Goal: Check status: Check status

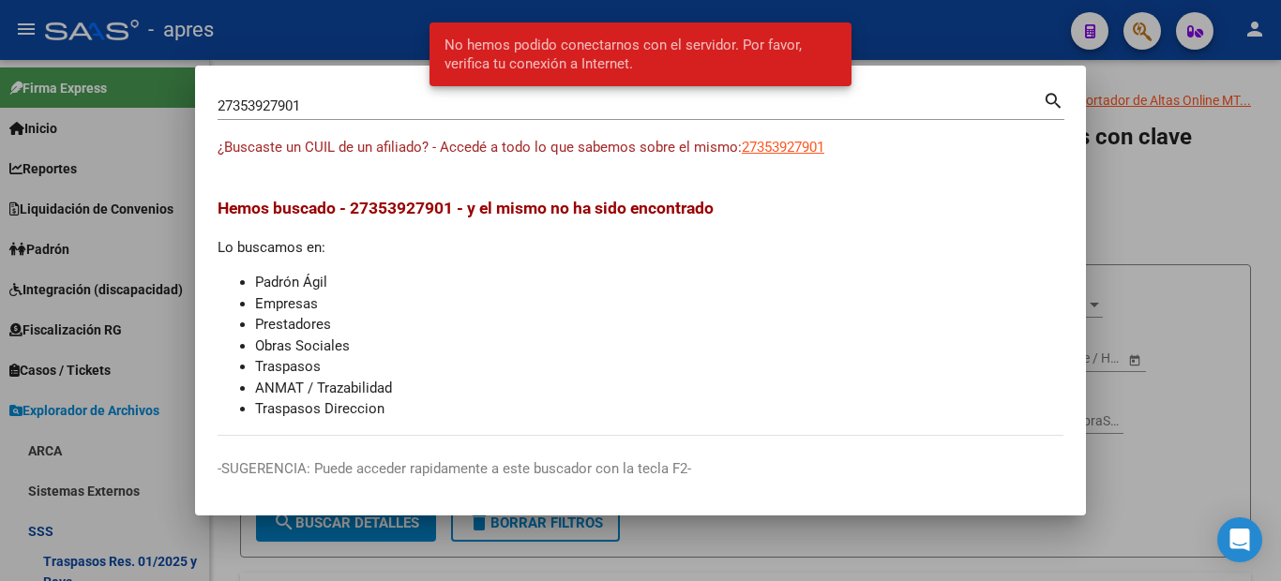
scroll to position [164, 0]
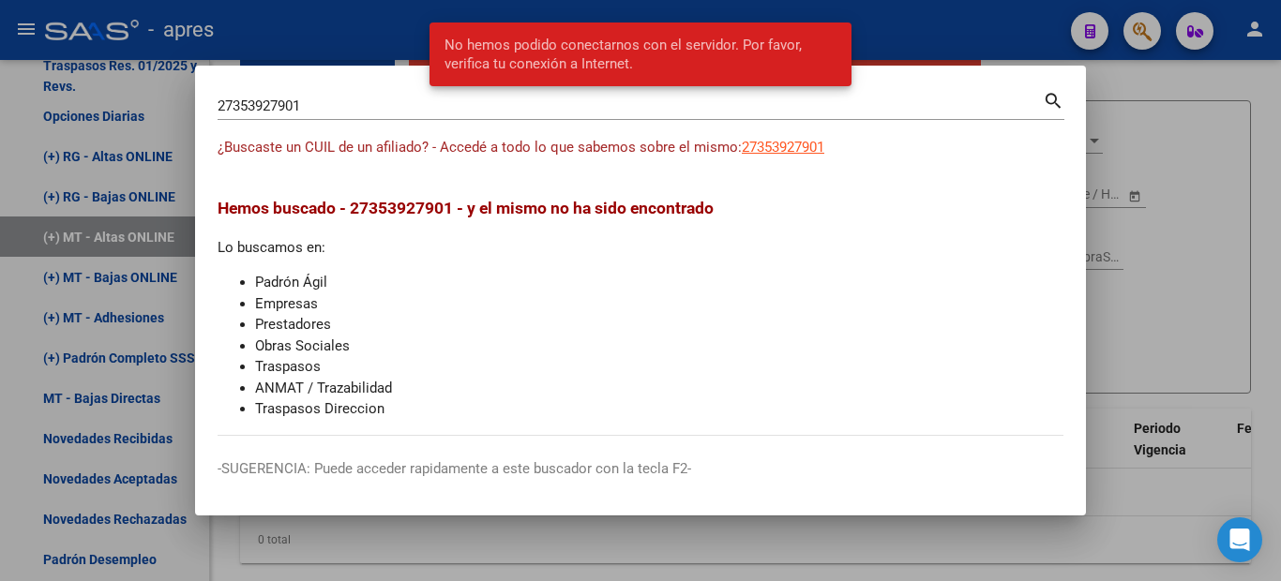
drag, startPoint x: 338, startPoint y: 102, endPoint x: 132, endPoint y: 104, distance: 206.2
click at [142, 104] on div "27353927901 Buscar (apellido, dni, cuil, nro traspaso, cuit, obra social) searc…" at bounding box center [640, 290] width 1281 height 581
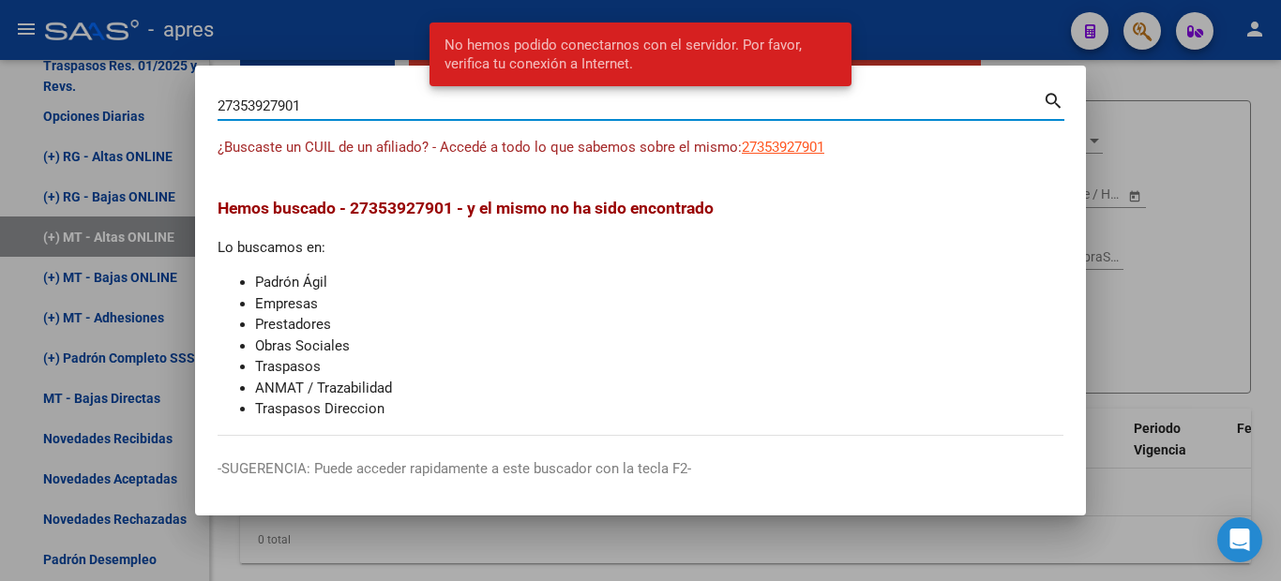
paste input "43821808"
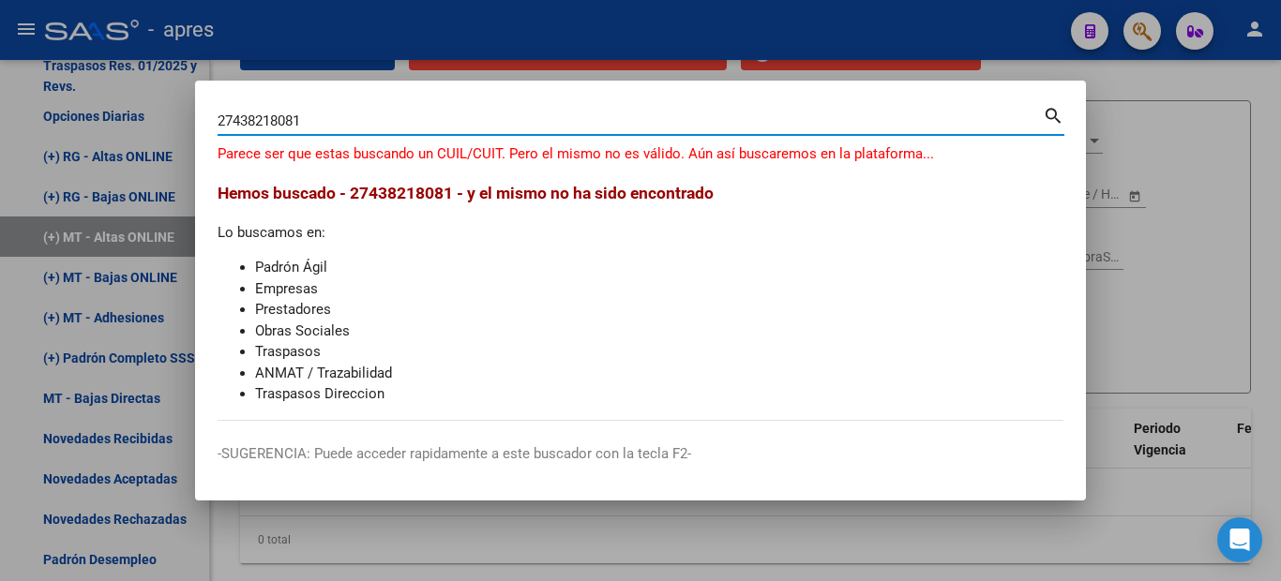
drag, startPoint x: 323, startPoint y: 127, endPoint x: 48, endPoint y: 111, distance: 276.1
click at [48, 111] on div "27438218081 Buscar (apellido, dni, cuil, [PERSON_NAME], cuit, obra social) sear…" at bounding box center [640, 290] width 1281 height 581
paste input "2"
type input "27438212081"
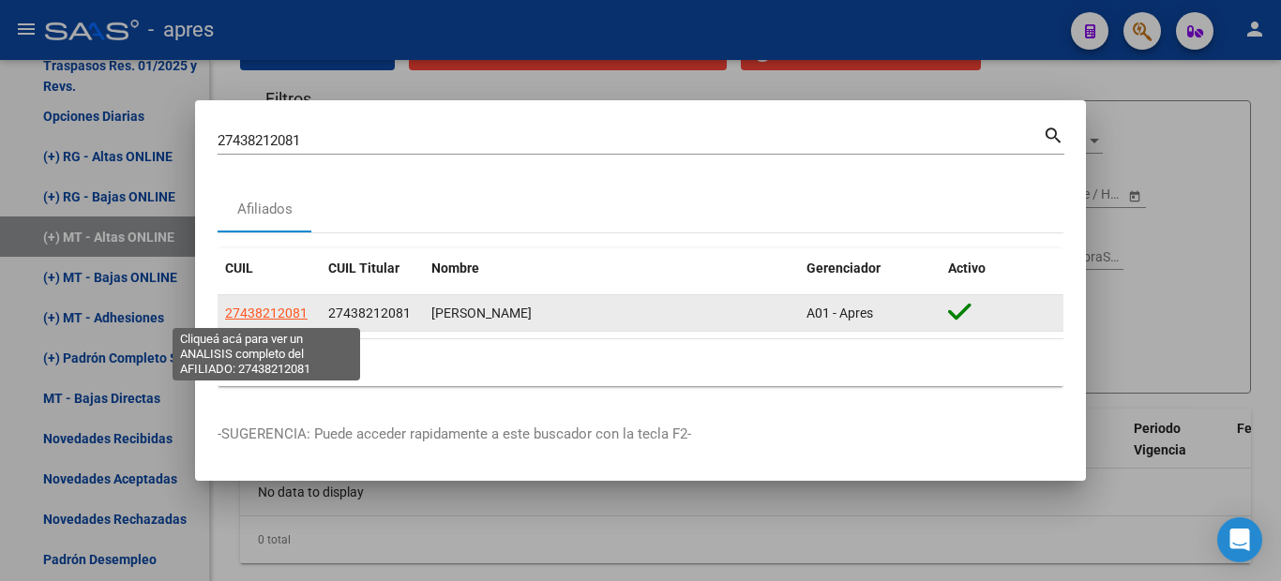
click at [262, 315] on span "27438212081" at bounding box center [266, 313] width 82 height 15
type textarea "27438212081"
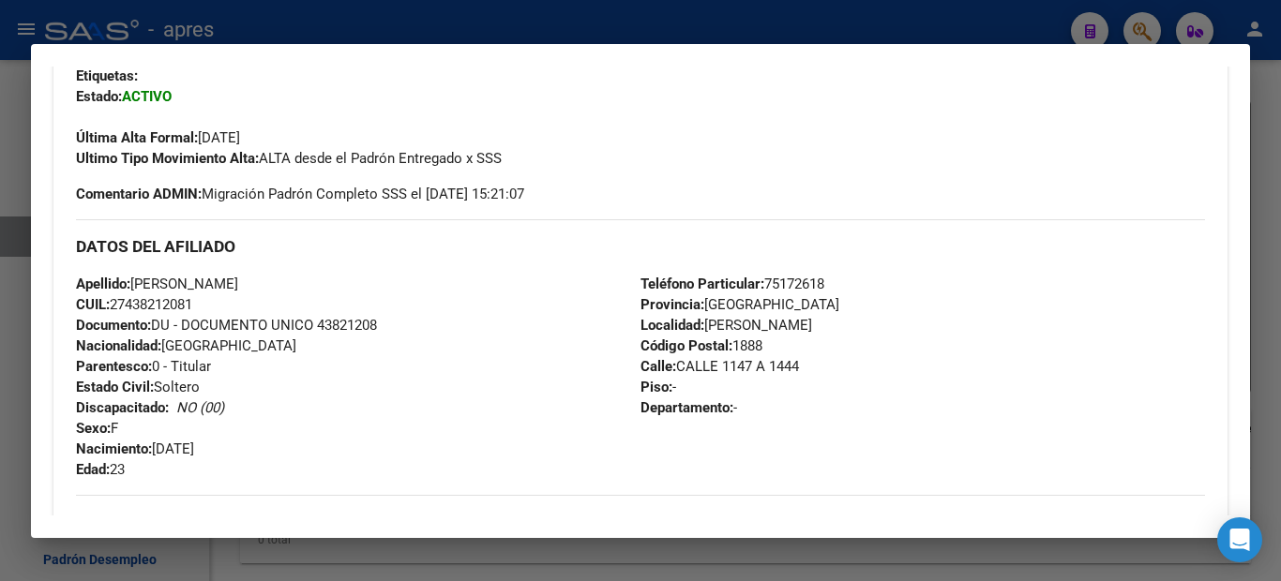
scroll to position [0, 0]
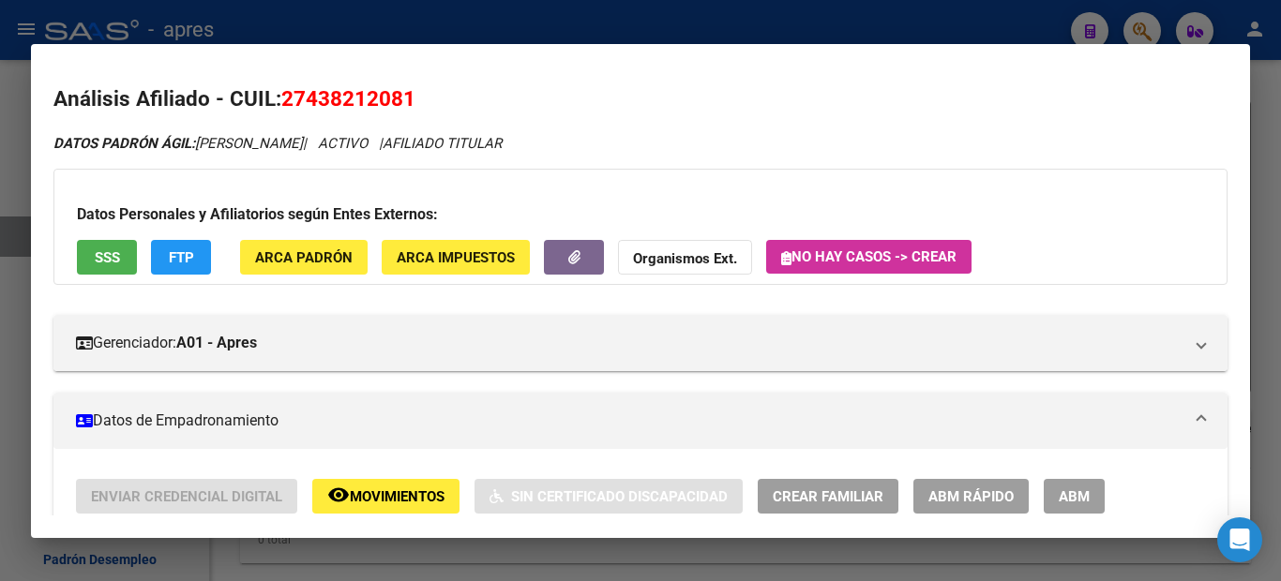
click at [95, 252] on span "SSS" at bounding box center [107, 257] width 25 height 17
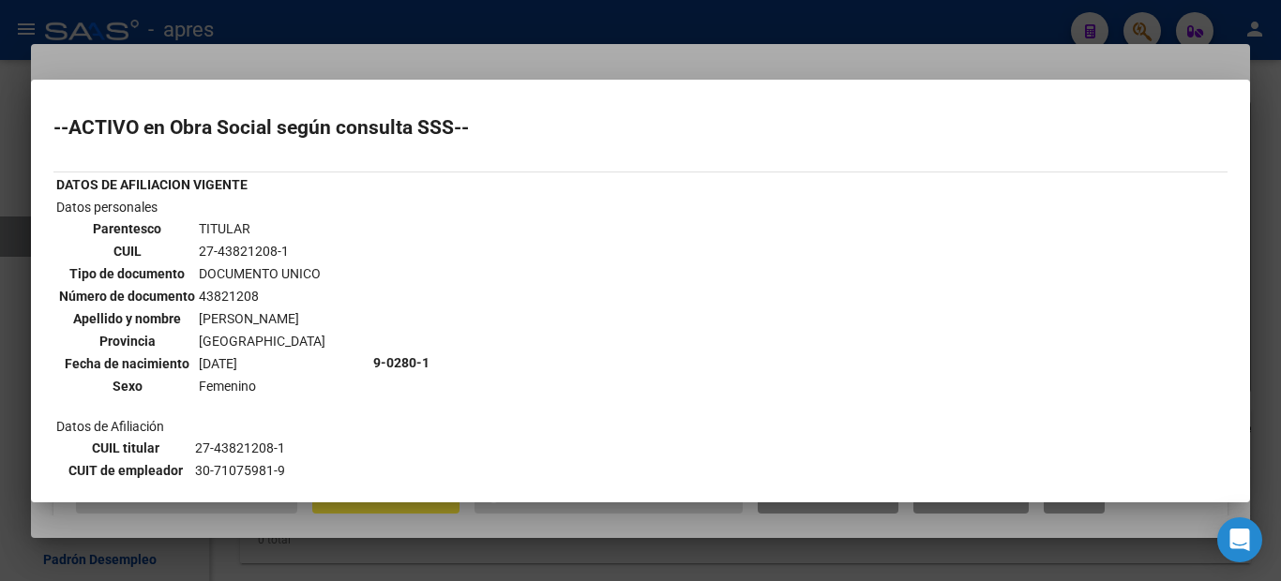
scroll to position [187, 0]
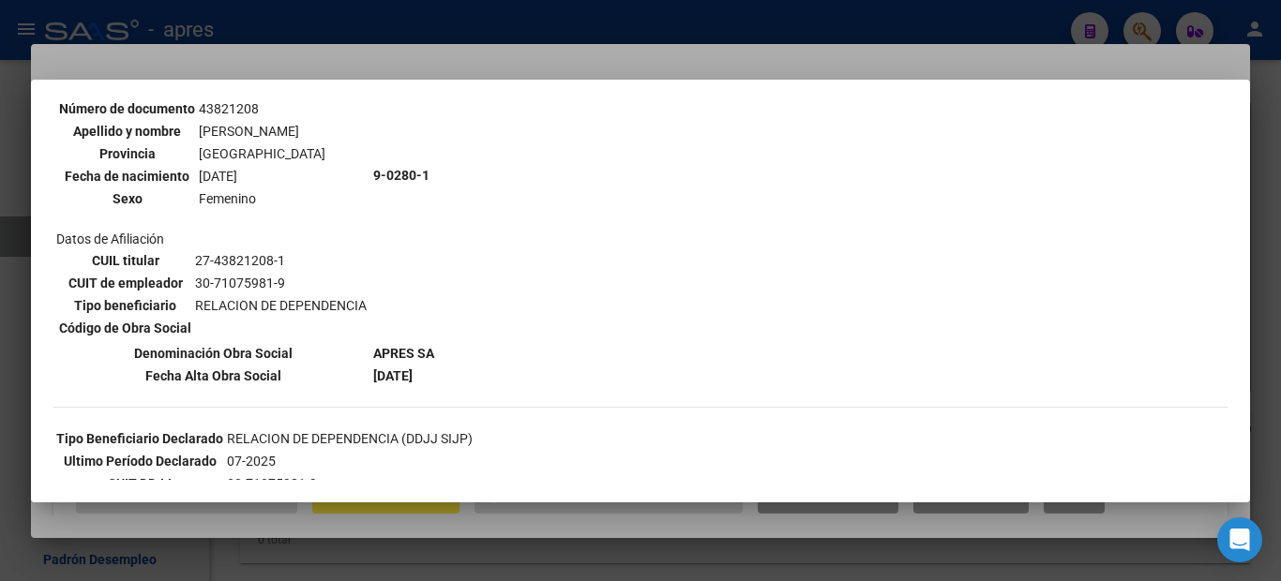
click at [0, 258] on div at bounding box center [640, 290] width 1281 height 581
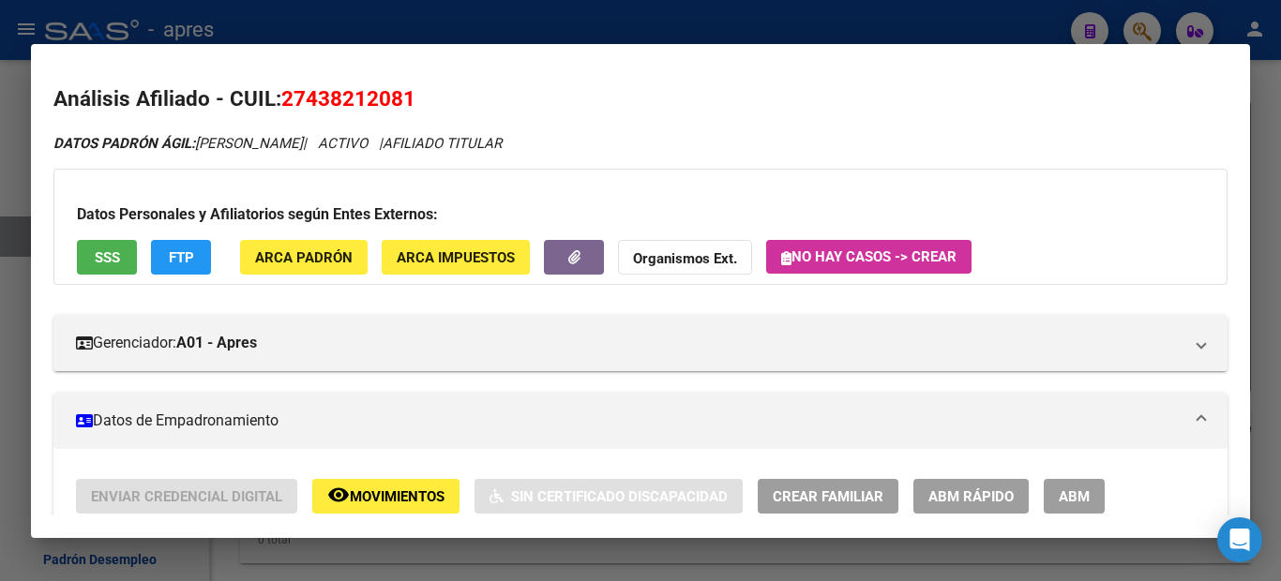
click at [0, 158] on div at bounding box center [640, 290] width 1281 height 581
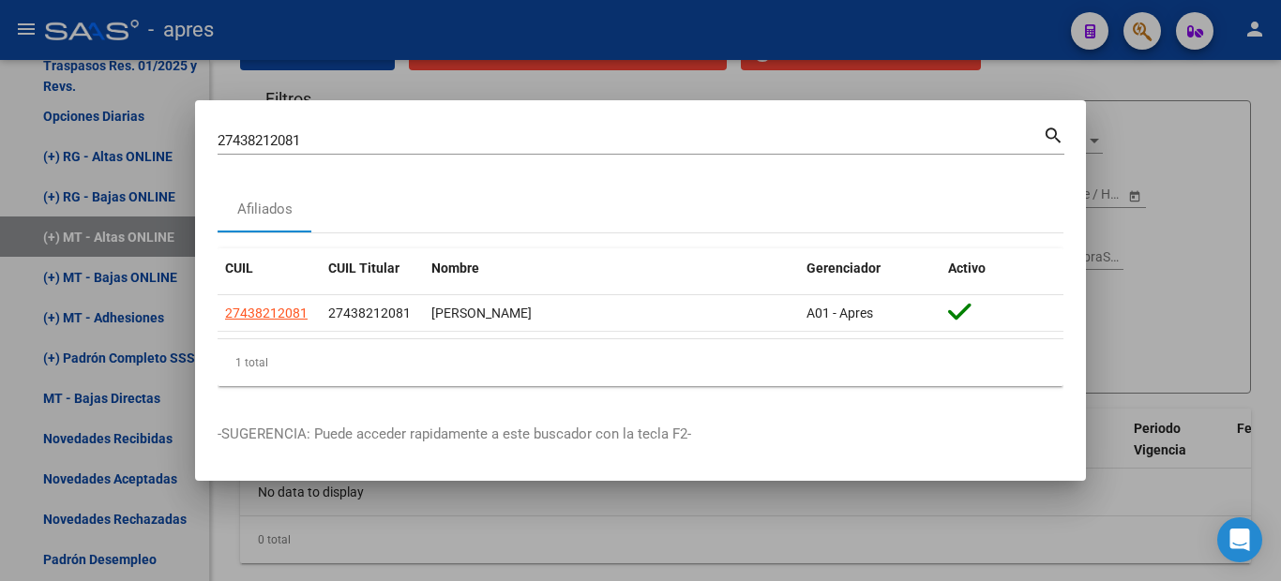
drag, startPoint x: 349, startPoint y: 137, endPoint x: 28, endPoint y: 124, distance: 320.9
click at [61, 126] on div "27438212081 Buscar (apellido, dni, cuil, nro traspaso, cuit, obra social) searc…" at bounding box center [640, 290] width 1281 height 581
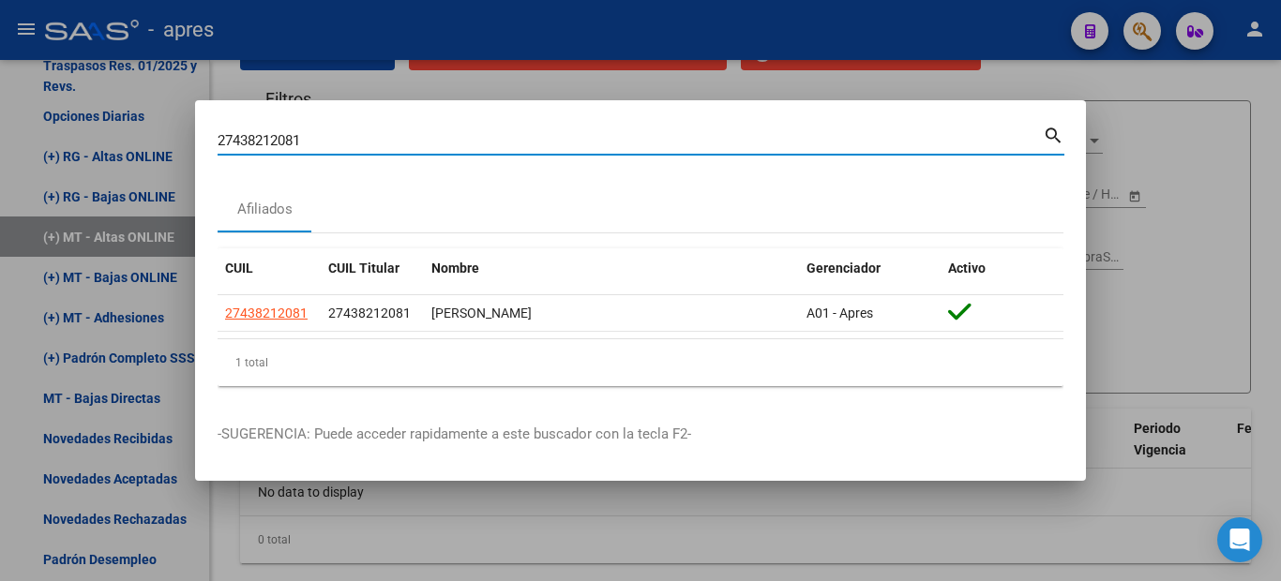
paste input "0566362237"
type input "20566362237"
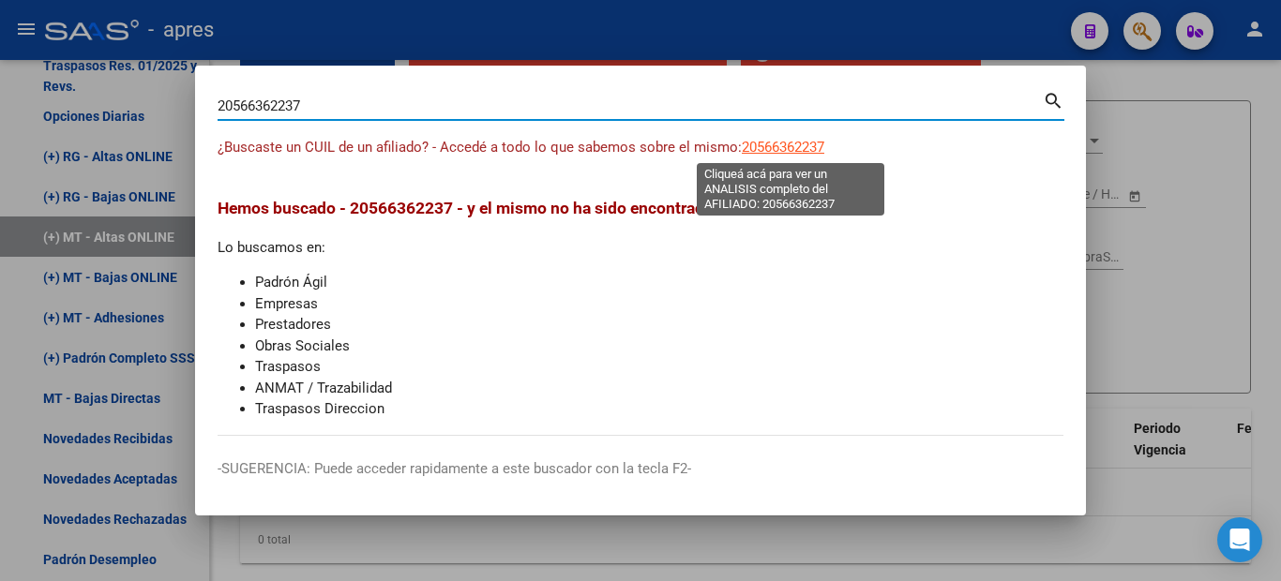
click at [767, 141] on span "20566362237" at bounding box center [783, 147] width 82 height 17
type textarea "20566362237"
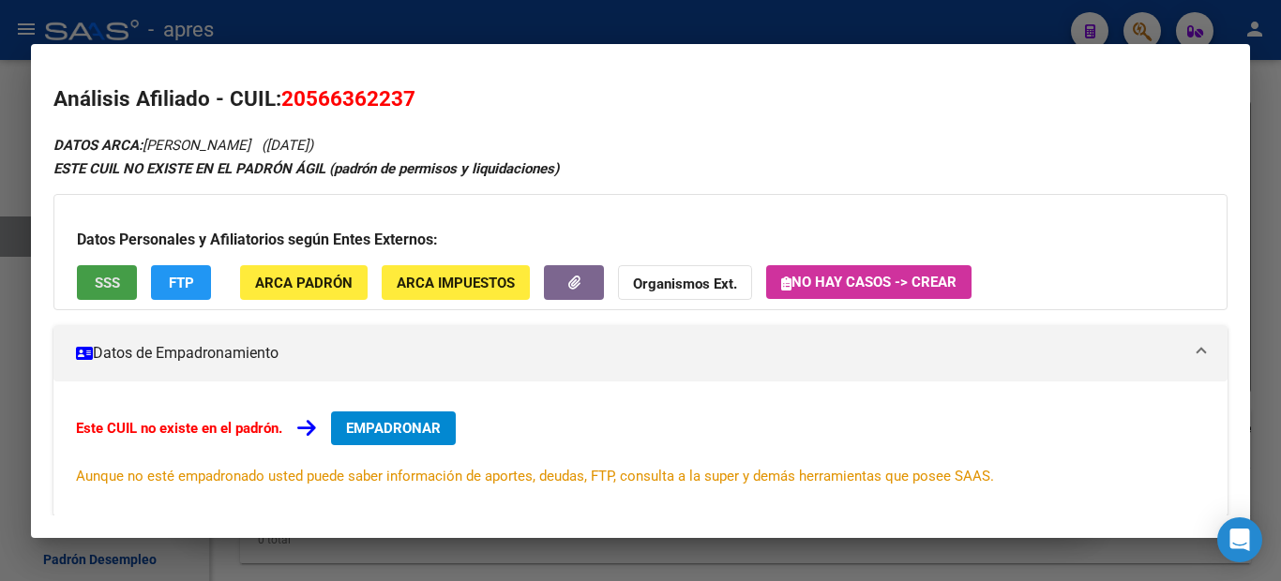
click at [102, 285] on span "SSS" at bounding box center [107, 283] width 25 height 17
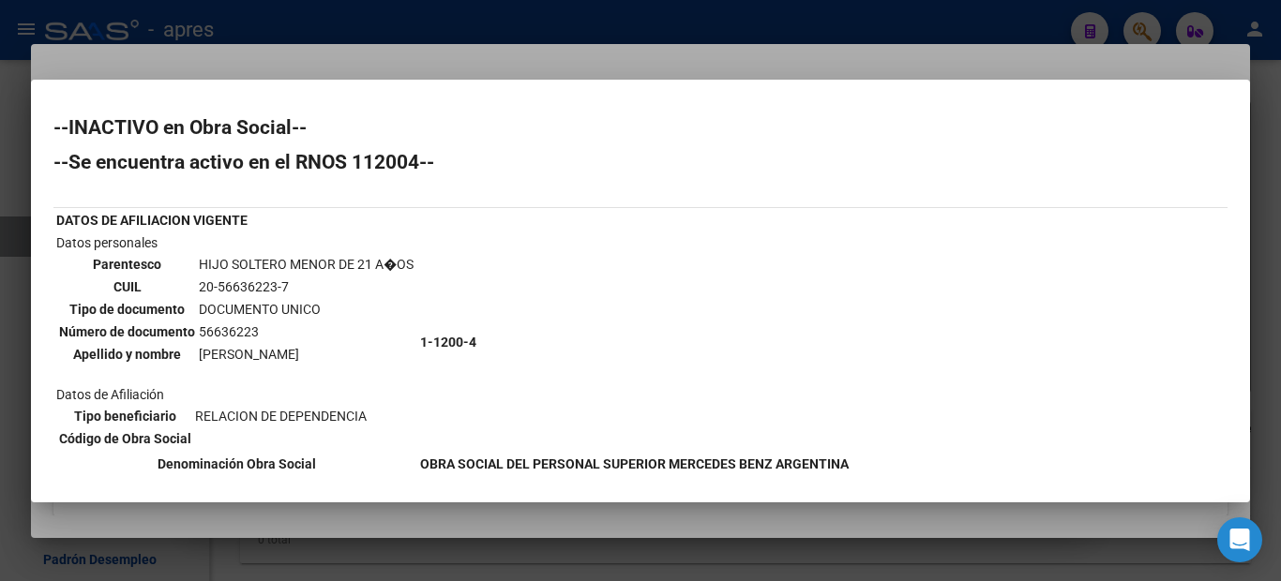
scroll to position [57, 0]
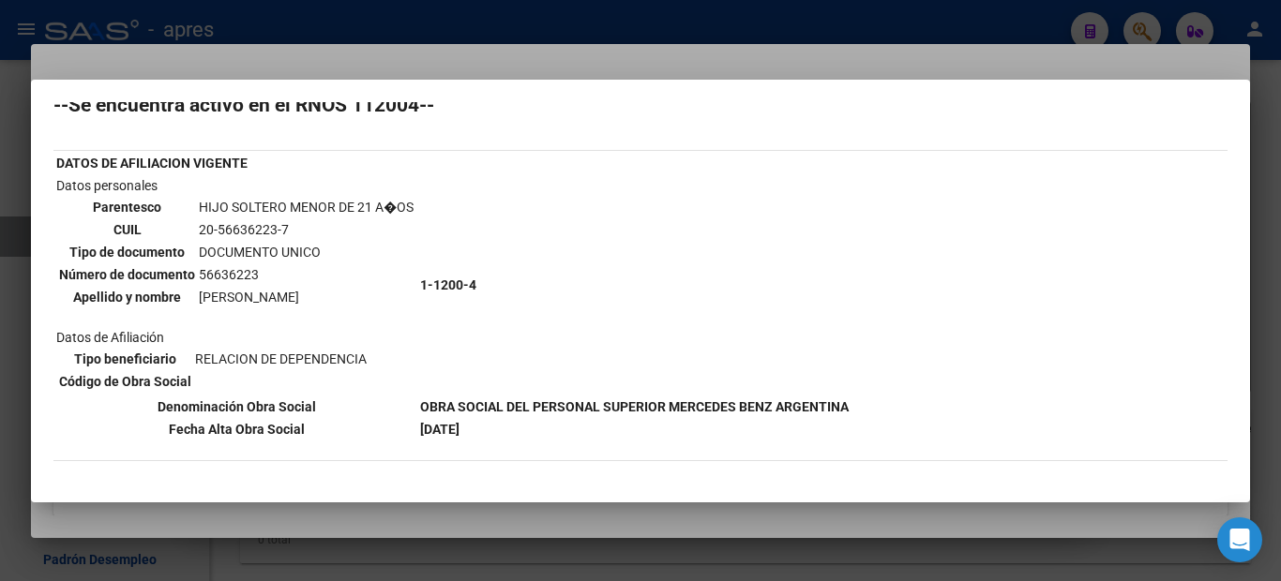
click at [0, 165] on div at bounding box center [640, 290] width 1281 height 581
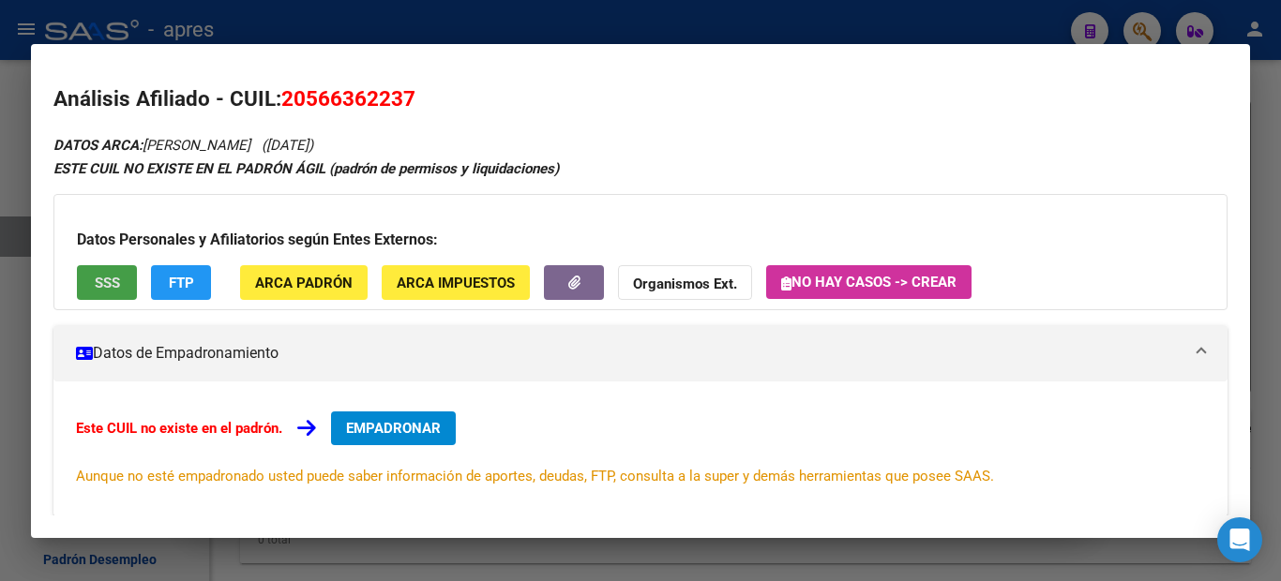
click at [112, 276] on span "SSS" at bounding box center [107, 283] width 25 height 17
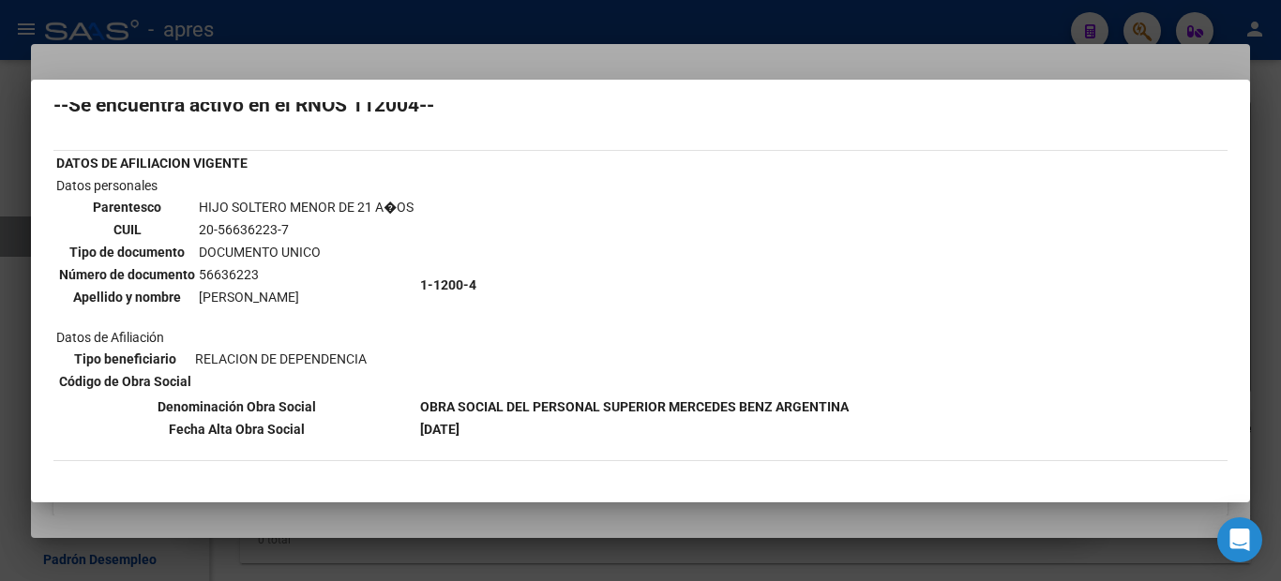
scroll to position [0, 0]
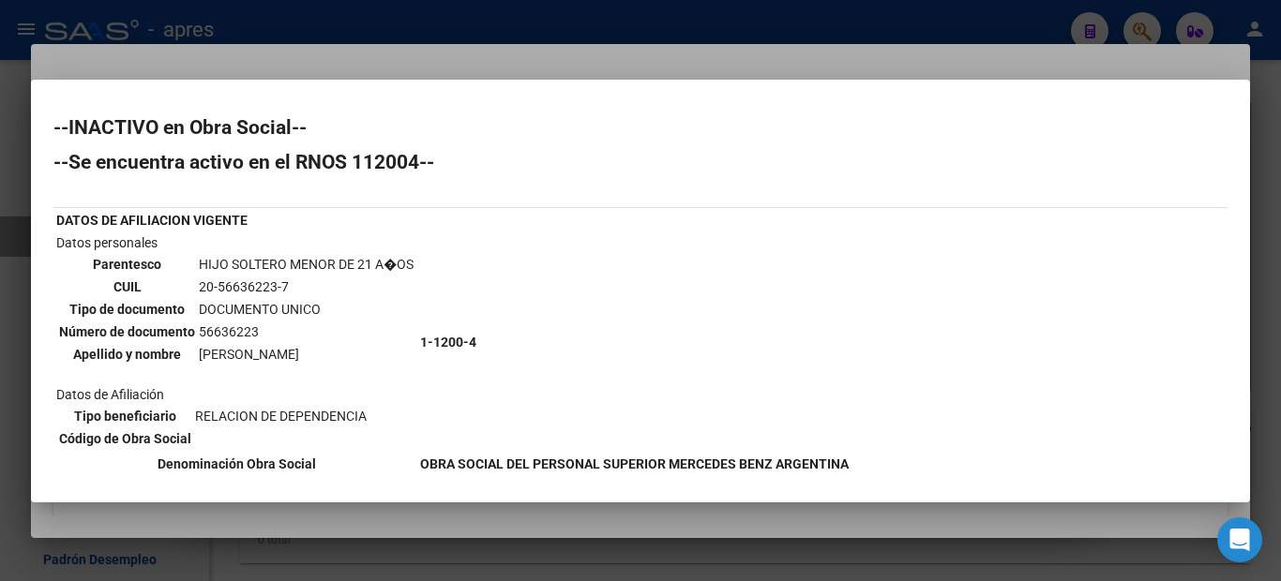
click at [0, 284] on div at bounding box center [640, 290] width 1281 height 581
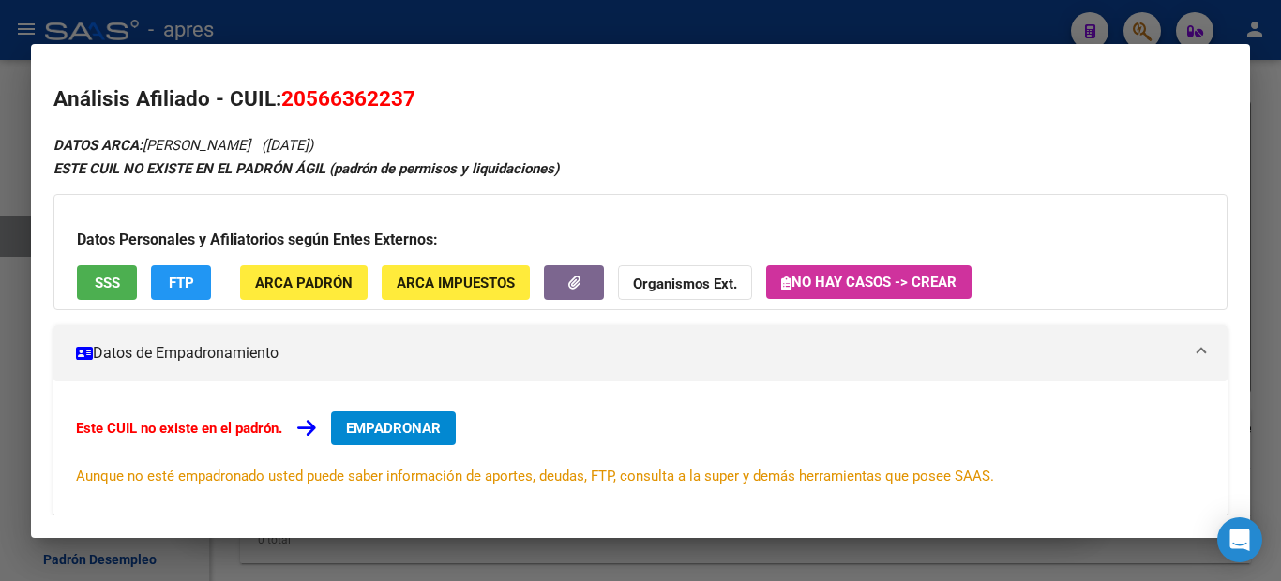
click at [0, 428] on div at bounding box center [640, 290] width 1281 height 581
